Goal: Information Seeking & Learning: Find contact information

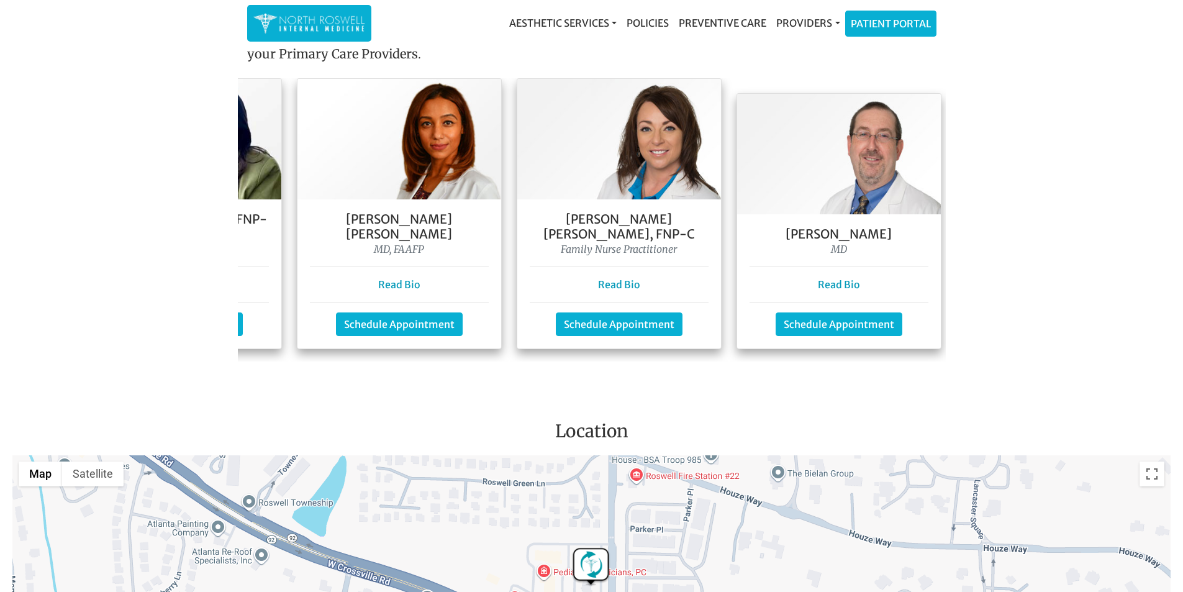
scroll to position [0, 410]
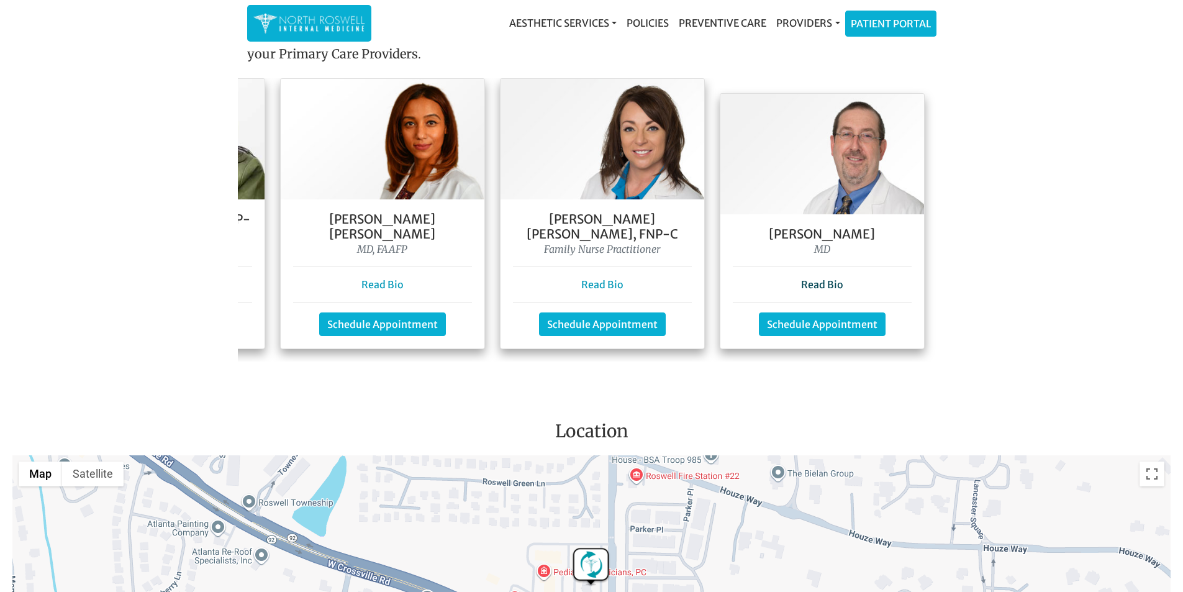
click at [813, 278] on link "Read Bio" at bounding box center [822, 284] width 42 height 12
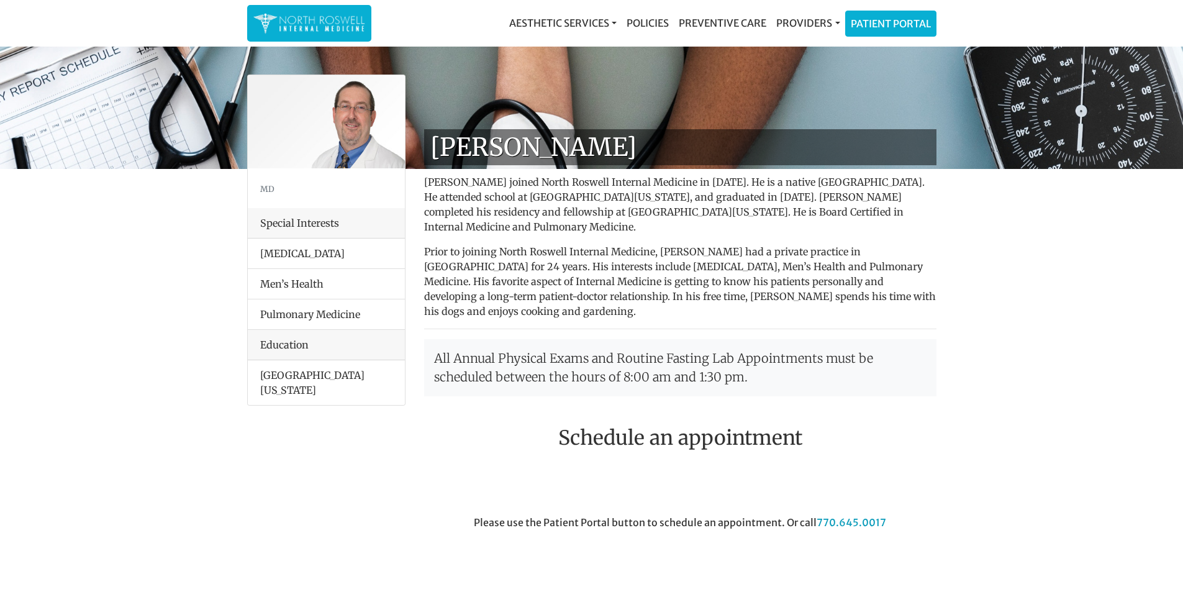
click at [302, 284] on li "Men’s Health" at bounding box center [326, 283] width 157 height 31
click at [289, 282] on li "Men’s Health" at bounding box center [326, 283] width 157 height 31
click at [800, 27] on link "Providers" at bounding box center [808, 23] width 73 height 25
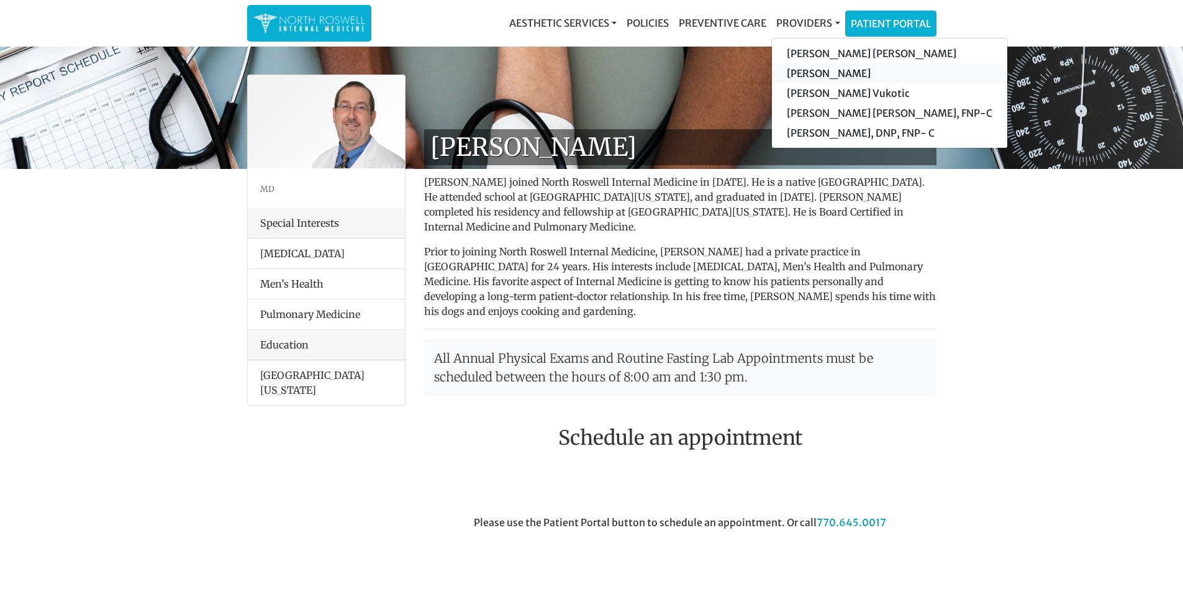
click at [799, 65] on link "[PERSON_NAME]" at bounding box center [889, 73] width 235 height 20
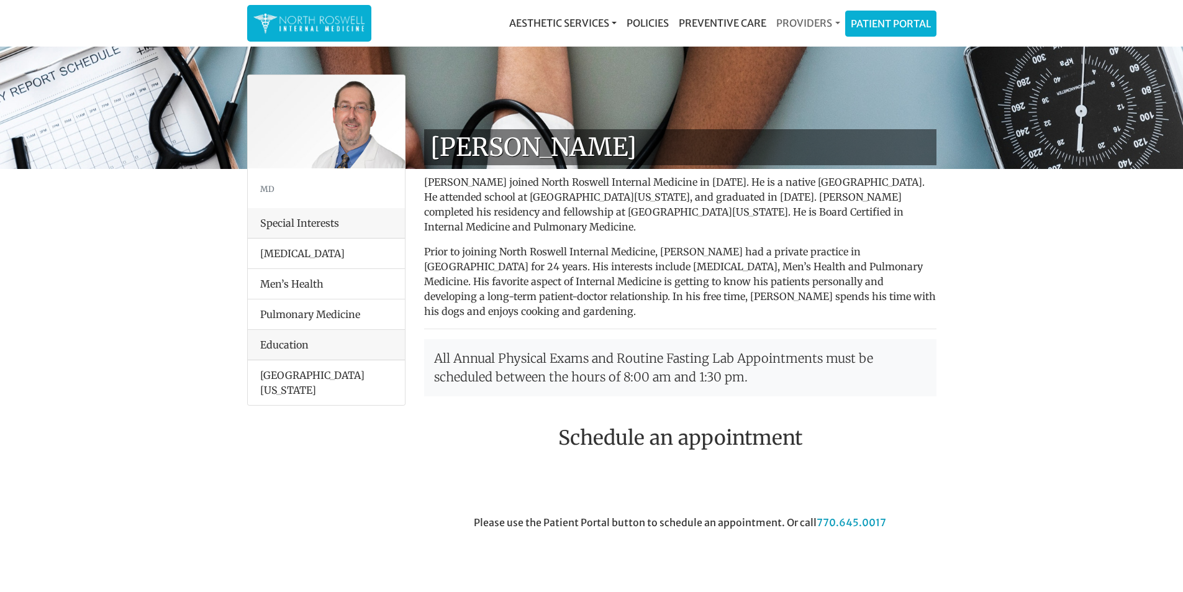
click at [810, 27] on link "Providers" at bounding box center [808, 23] width 73 height 25
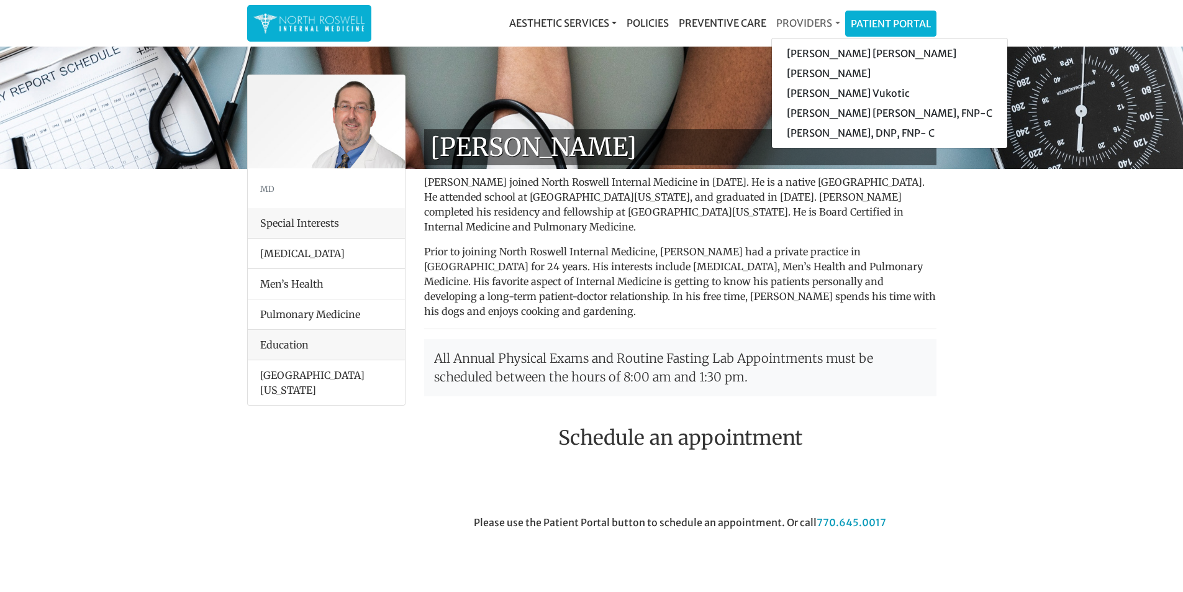
click at [810, 27] on link "Providers" at bounding box center [808, 23] width 73 height 25
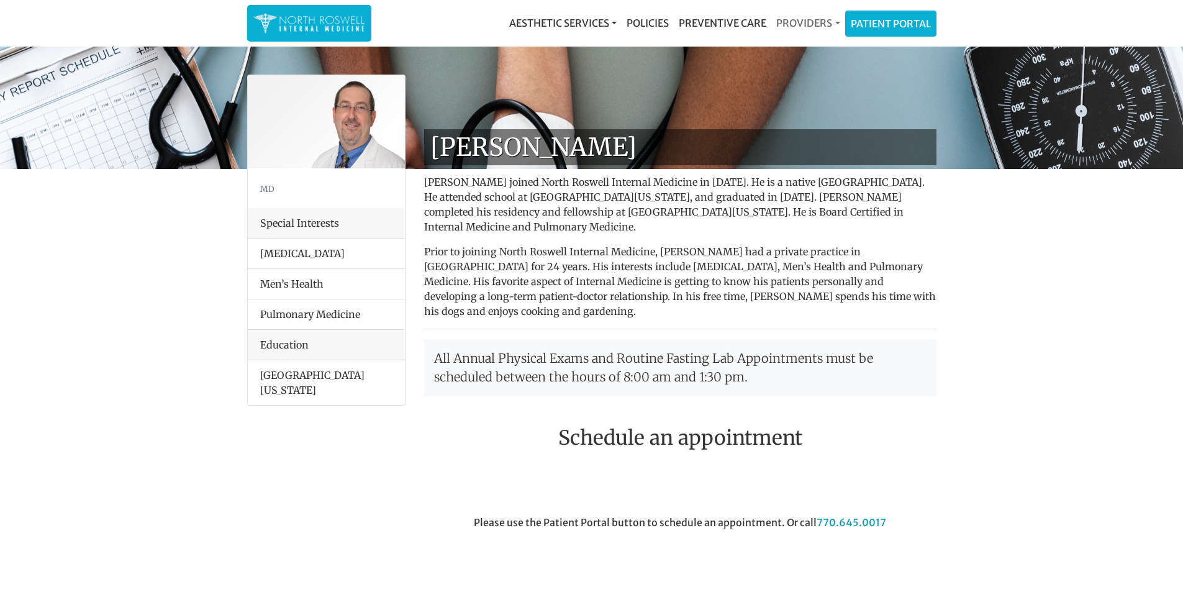
click at [801, 22] on link "Providers" at bounding box center [808, 23] width 73 height 25
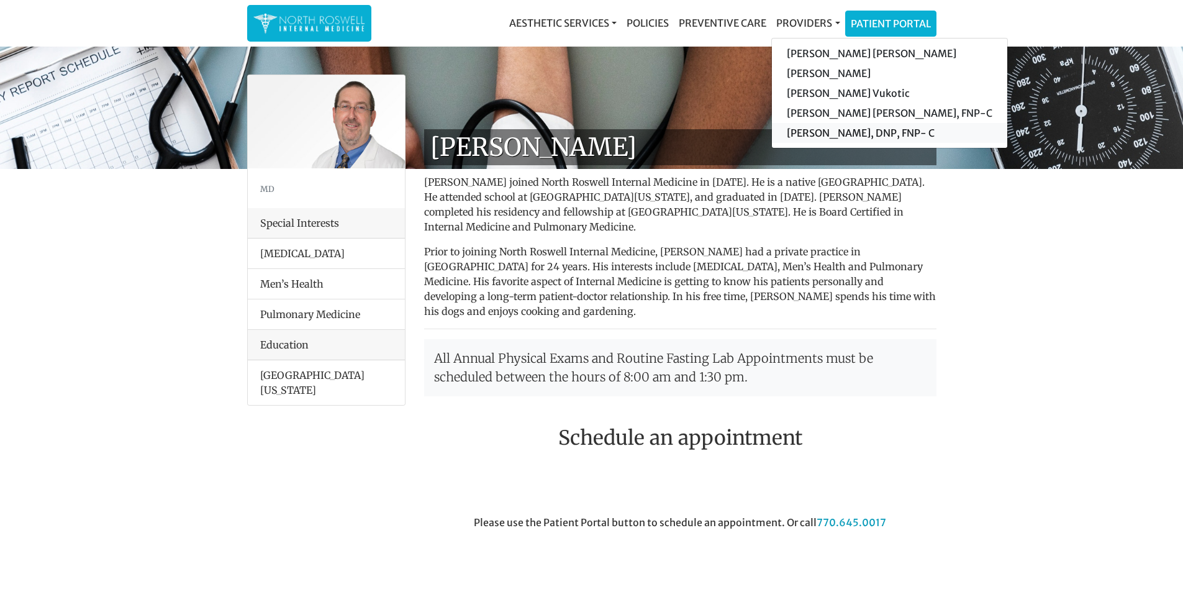
click at [796, 132] on link "[PERSON_NAME], DNP, FNP- C" at bounding box center [889, 133] width 235 height 20
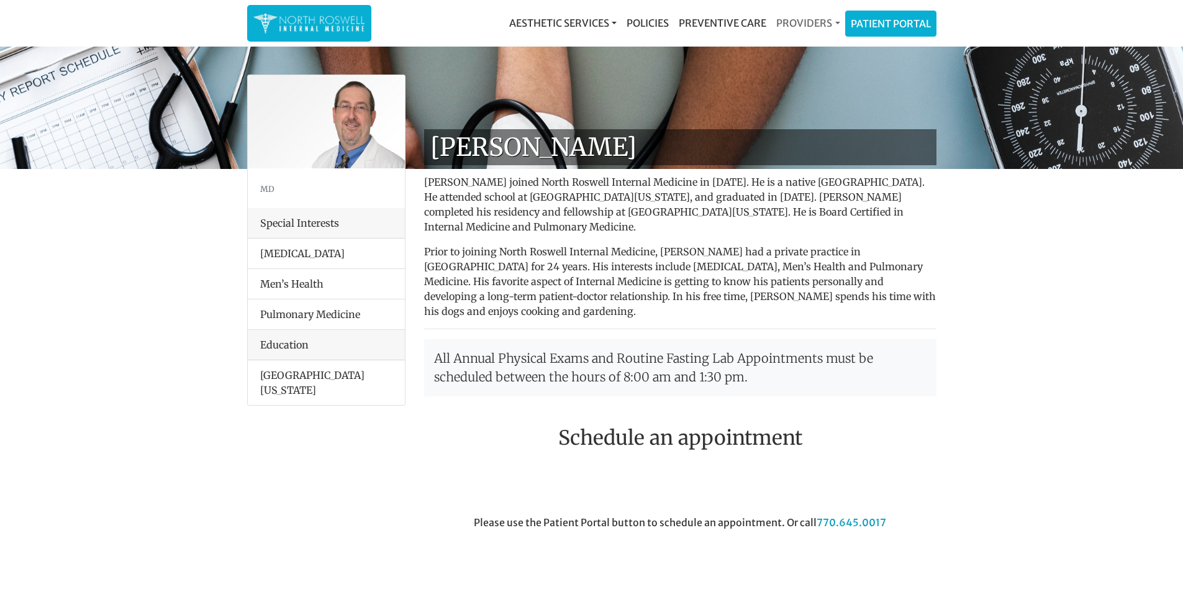
click at [802, 17] on link "Providers" at bounding box center [808, 23] width 73 height 25
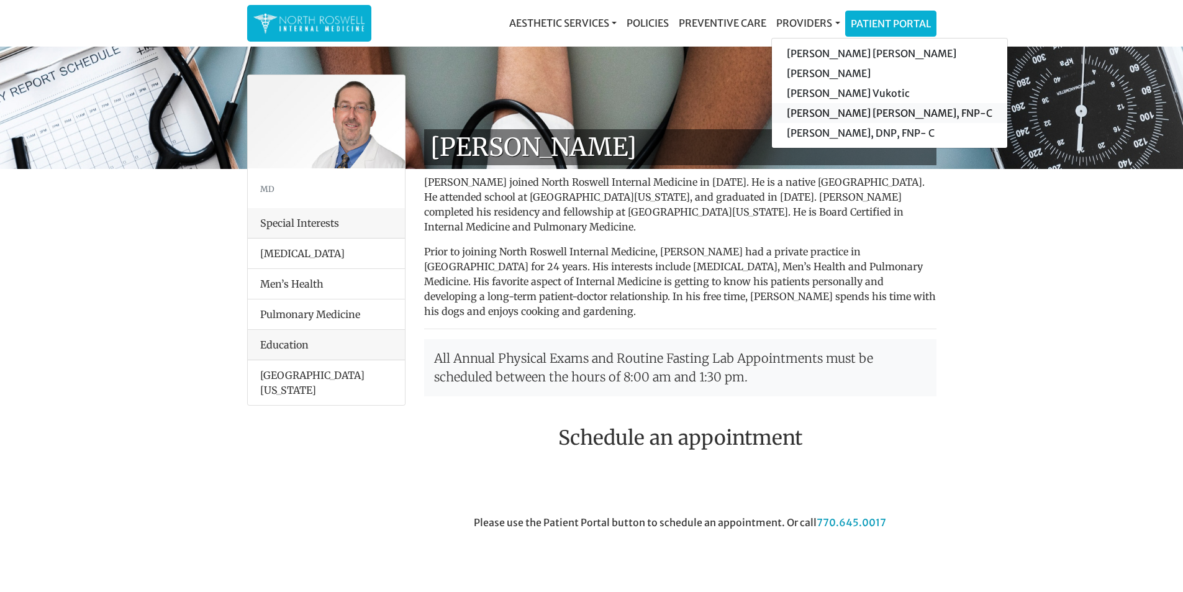
click at [816, 118] on link "[PERSON_NAME] [PERSON_NAME], FNP-C" at bounding box center [889, 113] width 235 height 20
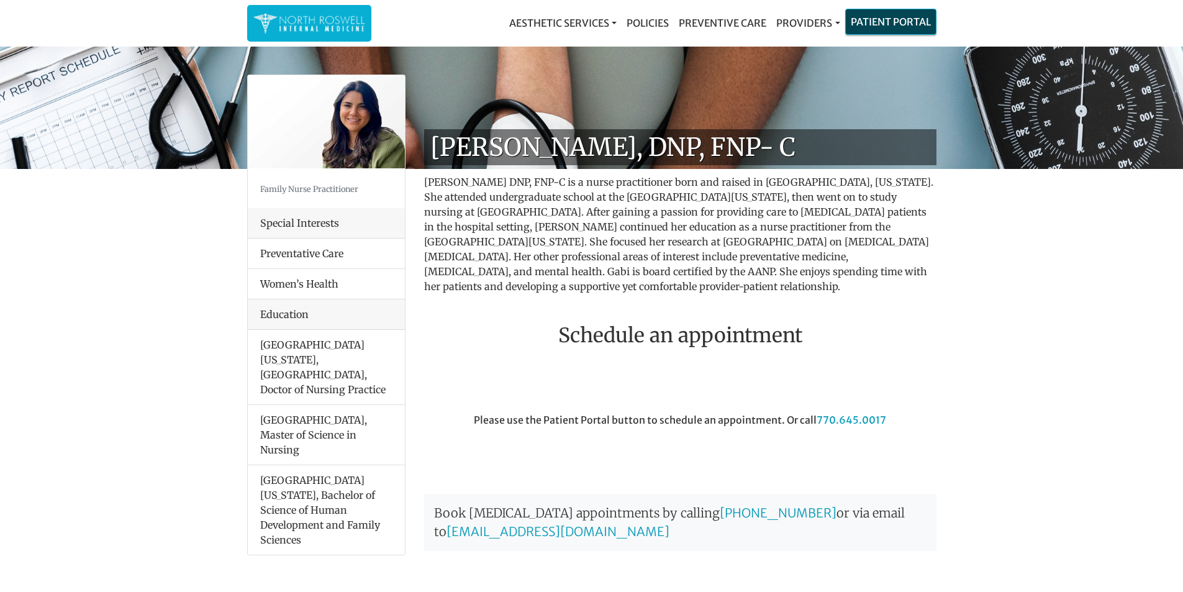
click at [875, 17] on link "Patient Portal" at bounding box center [891, 21] width 90 height 25
